Goal: Task Accomplishment & Management: Use online tool/utility

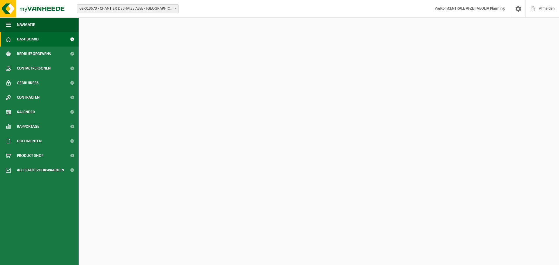
click at [154, 16] on div "Vestiging: 02-013673 - CHANTIER DELHAIZE ASSE - VEOLIA - ASSE 10-863754 - I.V.I…" at bounding box center [279, 9] width 559 height 18
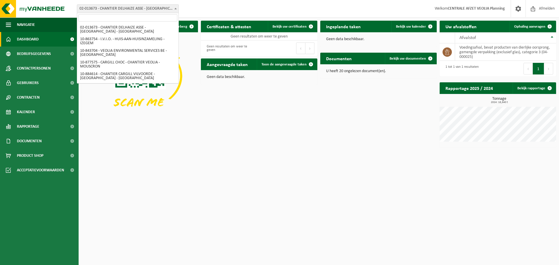
click at [151, 11] on span "02-013673 - CHANTIER DELHAIZE ASSE - [GEOGRAPHIC_DATA] - [GEOGRAPHIC_DATA]" at bounding box center [127, 9] width 101 height 8
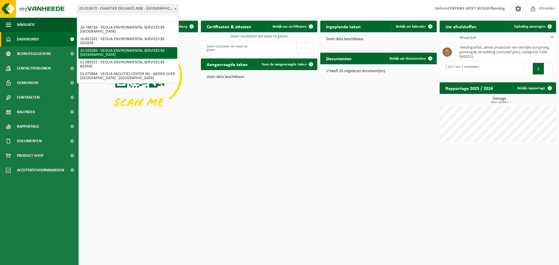
scroll to position [206, 0]
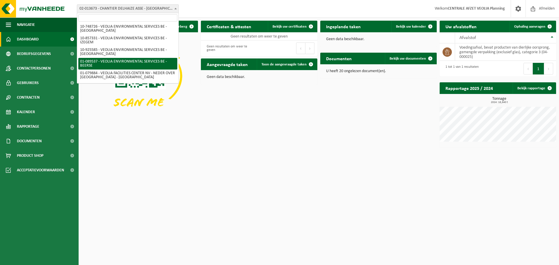
select select "732"
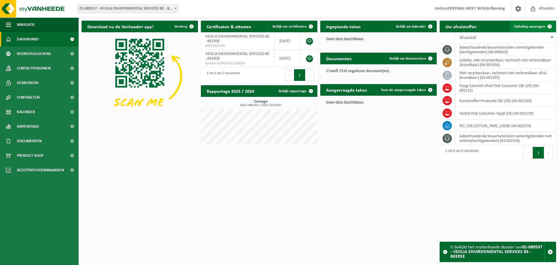
click at [527, 28] on span "Ophaling aanvragen" at bounding box center [529, 27] width 31 height 4
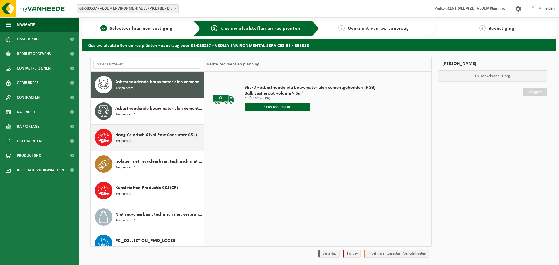
click at [159, 145] on div "Hoog Calorisch Afval Post Consumer C&I (CR) Recipiënten: 1" at bounding box center [158, 137] width 87 height 17
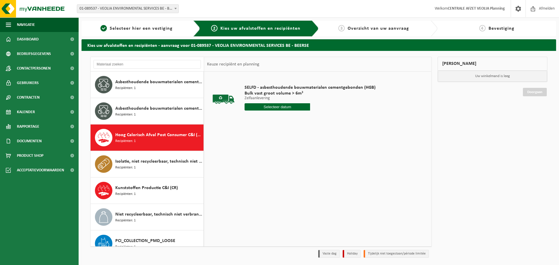
scroll to position [37, 0]
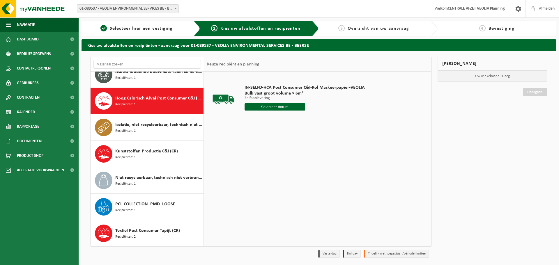
click at [293, 108] on input "text" at bounding box center [274, 106] width 60 height 7
click at [278, 159] on div "18" at bounding box center [281, 158] width 10 height 9
type input "Van 2025-09-18"
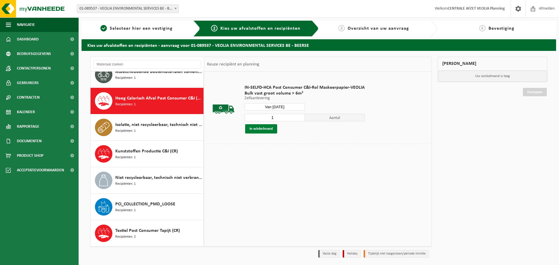
click at [269, 128] on button "In winkelmand" at bounding box center [261, 128] width 32 height 9
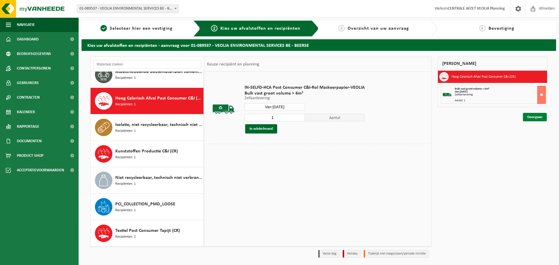
click at [539, 117] on link "Doorgaan" at bounding box center [535, 117] width 24 height 8
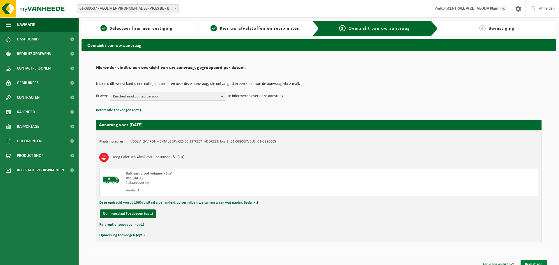
click at [533, 264] on link "Bevestigen" at bounding box center [533, 264] width 26 height 8
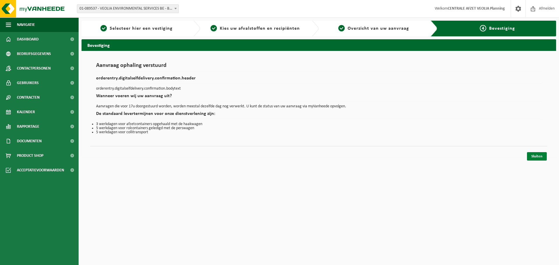
click at [540, 158] on link "Sluiten" at bounding box center [537, 156] width 20 height 8
